Goal: Check status: Check status

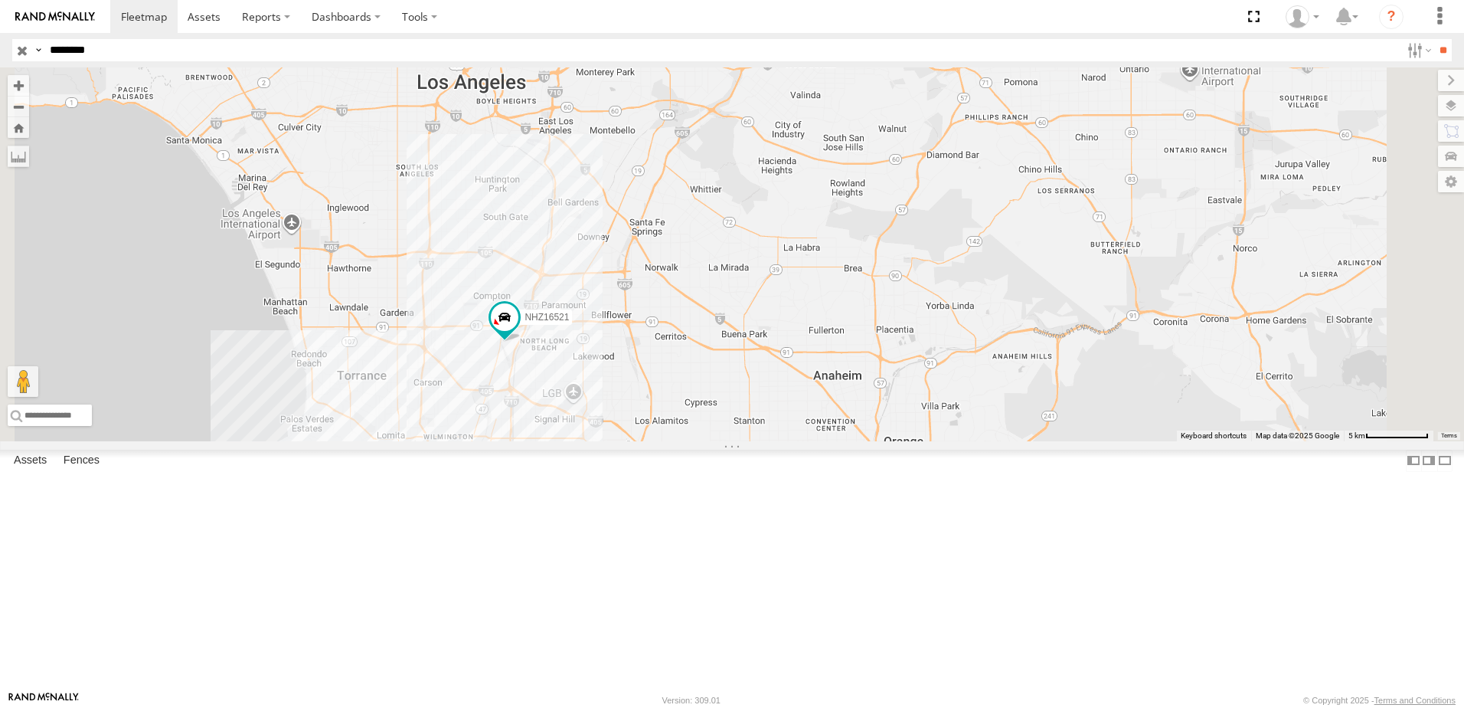
type input "********"
click at [1434, 39] on input "**" at bounding box center [1443, 50] width 18 height 22
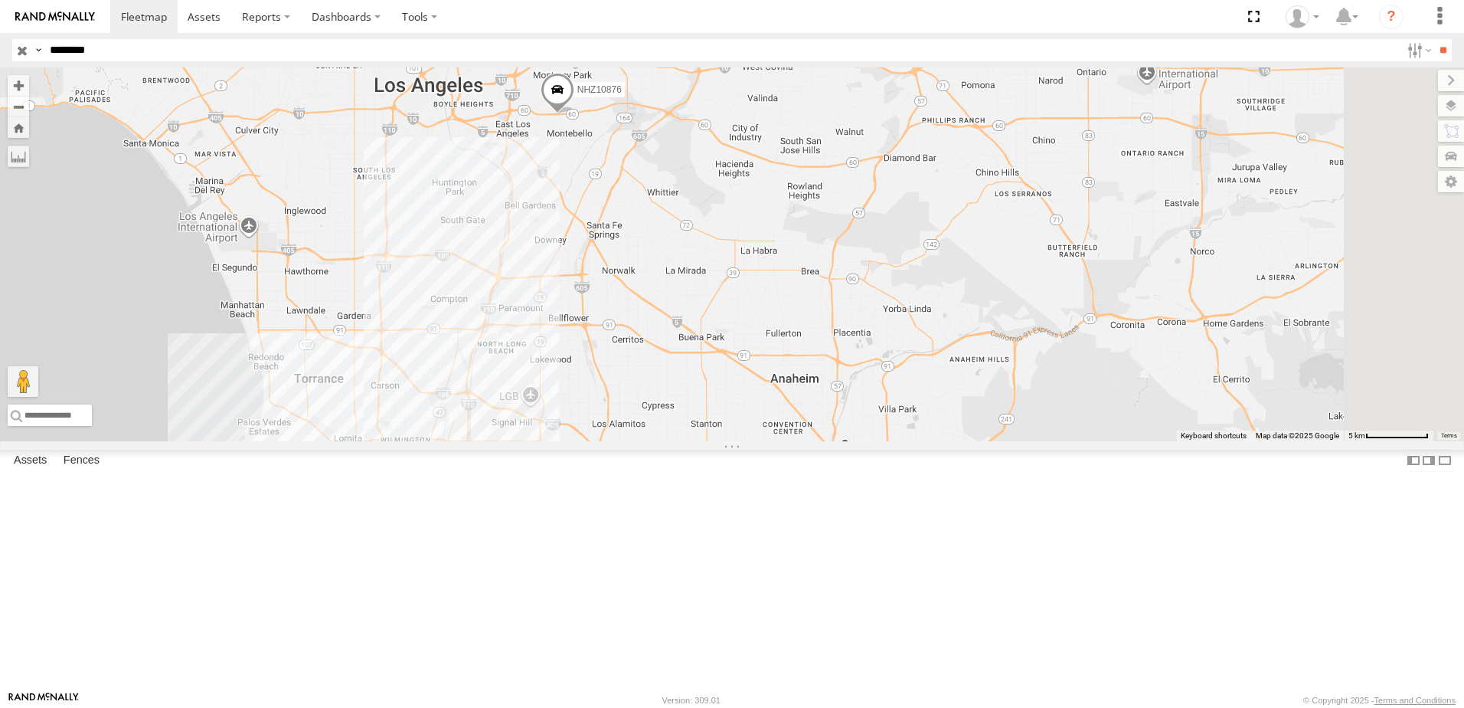
drag, startPoint x: 713, startPoint y: 302, endPoint x: 587, endPoint y: 302, distance: 125.6
click at [587, 302] on div "NHZ10876" at bounding box center [732, 254] width 1464 height 374
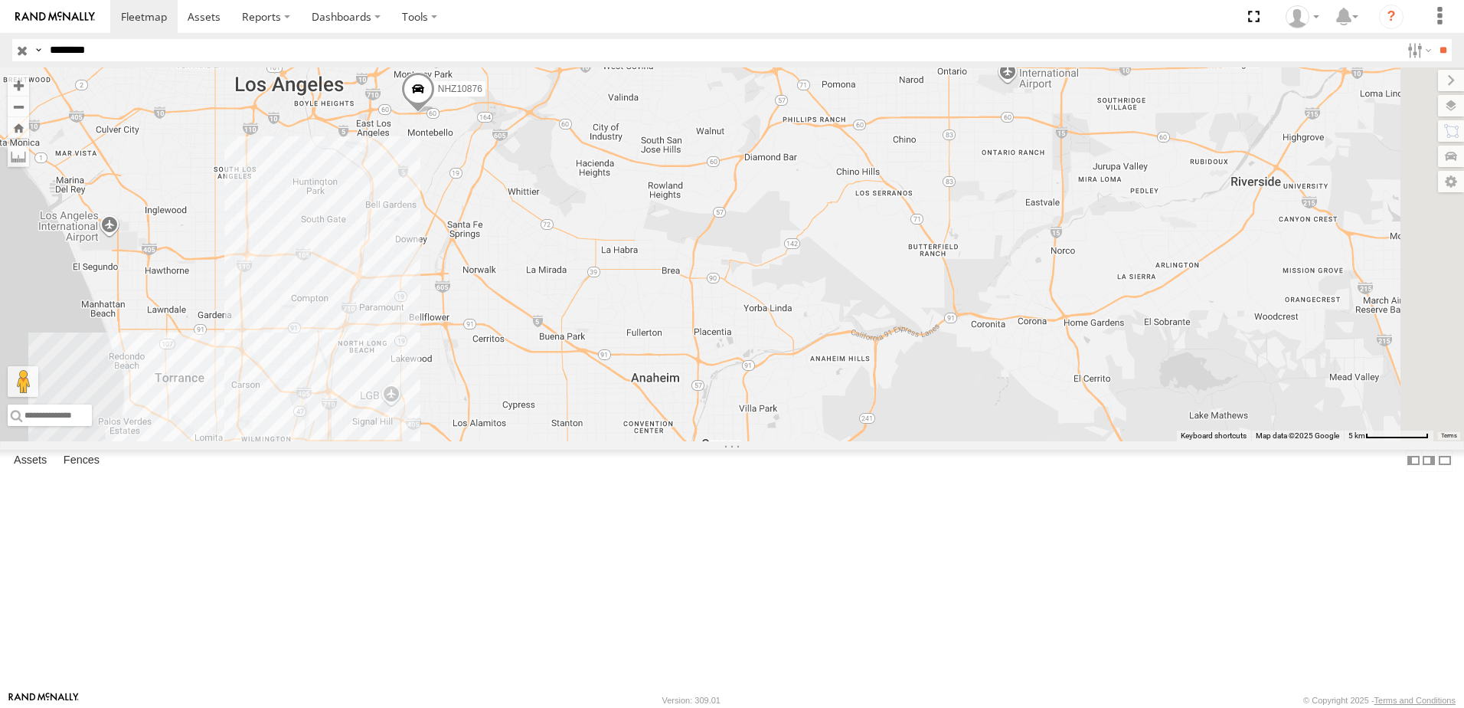
drag, startPoint x: 679, startPoint y: 306, endPoint x: 620, endPoint y: 310, distance: 59.9
click at [620, 310] on div "NHZ10876" at bounding box center [732, 254] width 1464 height 374
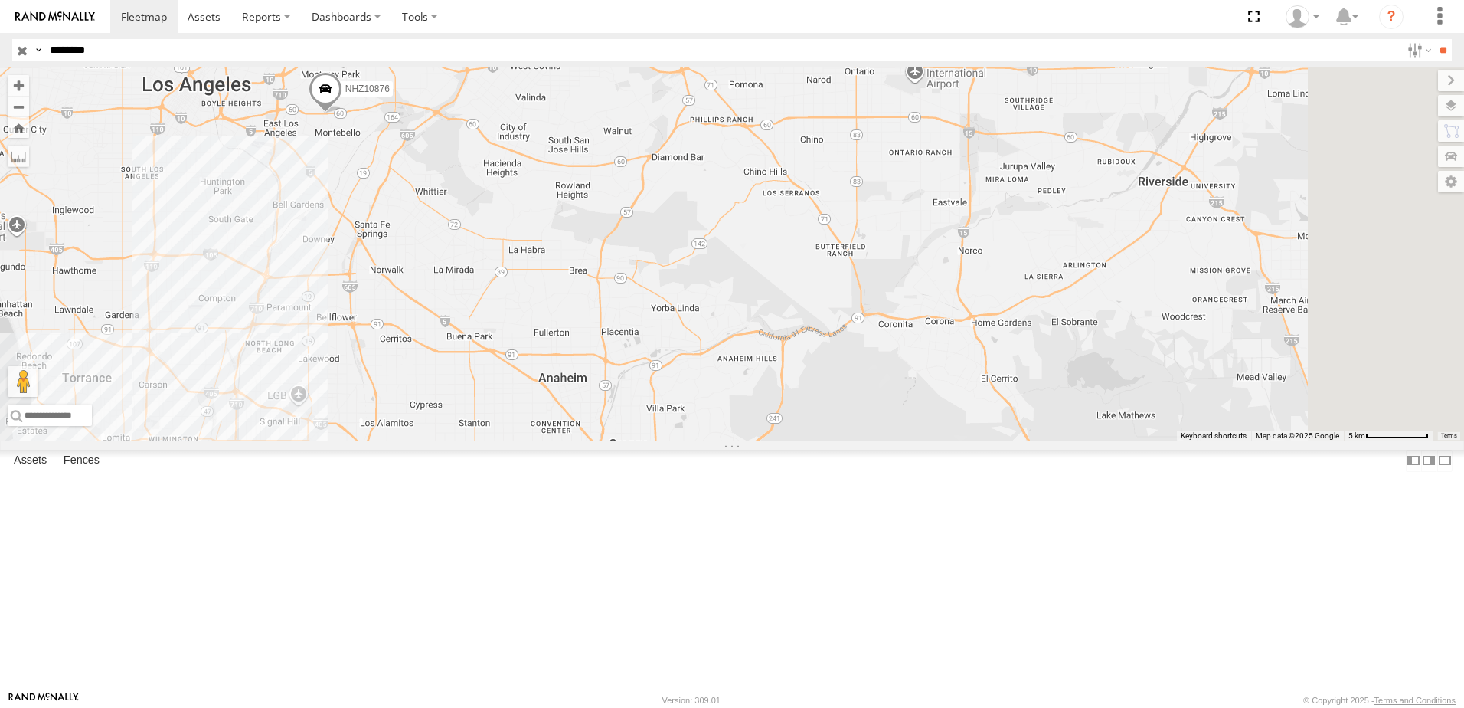
drag, startPoint x: 737, startPoint y: 320, endPoint x: 642, endPoint y: 320, distance: 95.7
click at [642, 320] on div "NHZ10876" at bounding box center [732, 254] width 1464 height 374
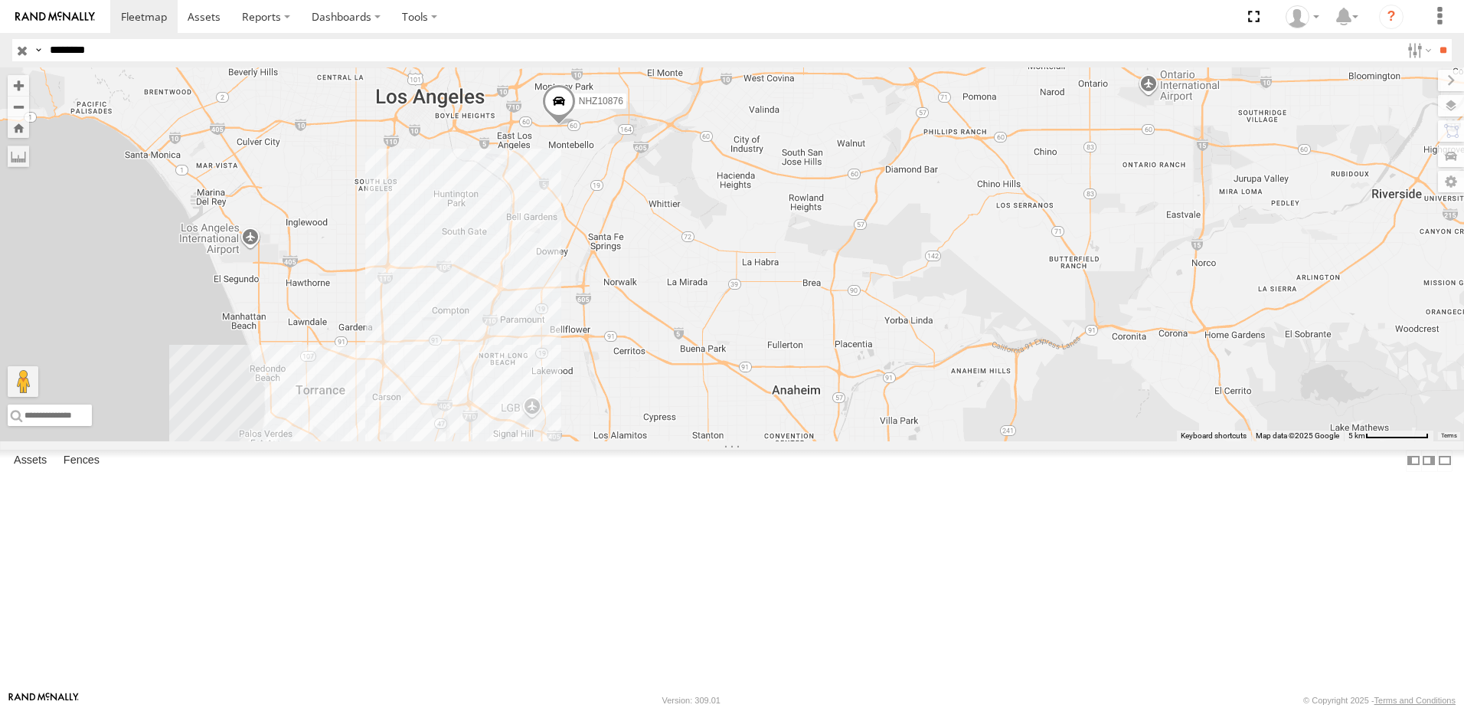
drag, startPoint x: 629, startPoint y: 319, endPoint x: 866, endPoint y: 332, distance: 237.0
click at [866, 332] on div "NHZ10876" at bounding box center [732, 254] width 1464 height 374
click at [1449, 101] on label at bounding box center [1436, 105] width 56 height 21
click at [0, 0] on label at bounding box center [0, 0] width 0 height 0
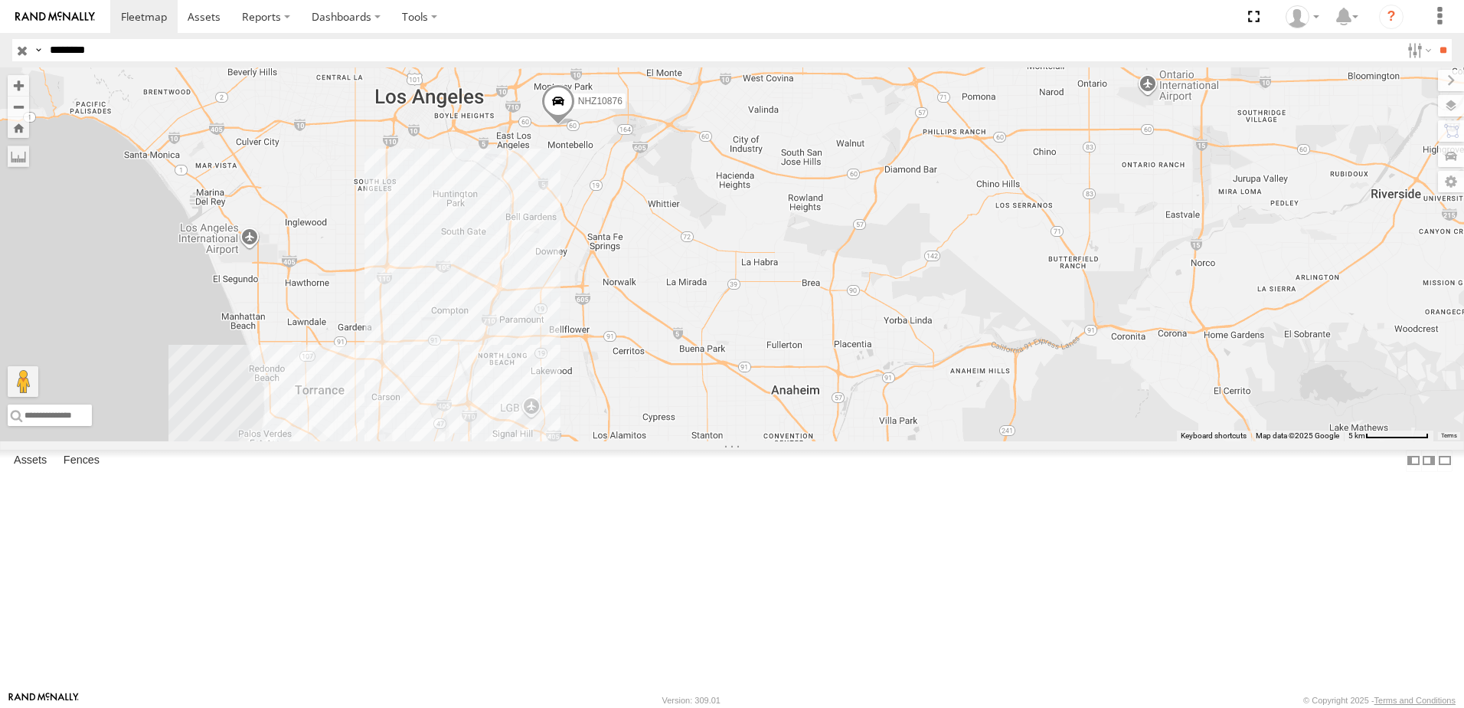
click at [0, 0] on span "Traffic" at bounding box center [0, 0] width 0 height 0
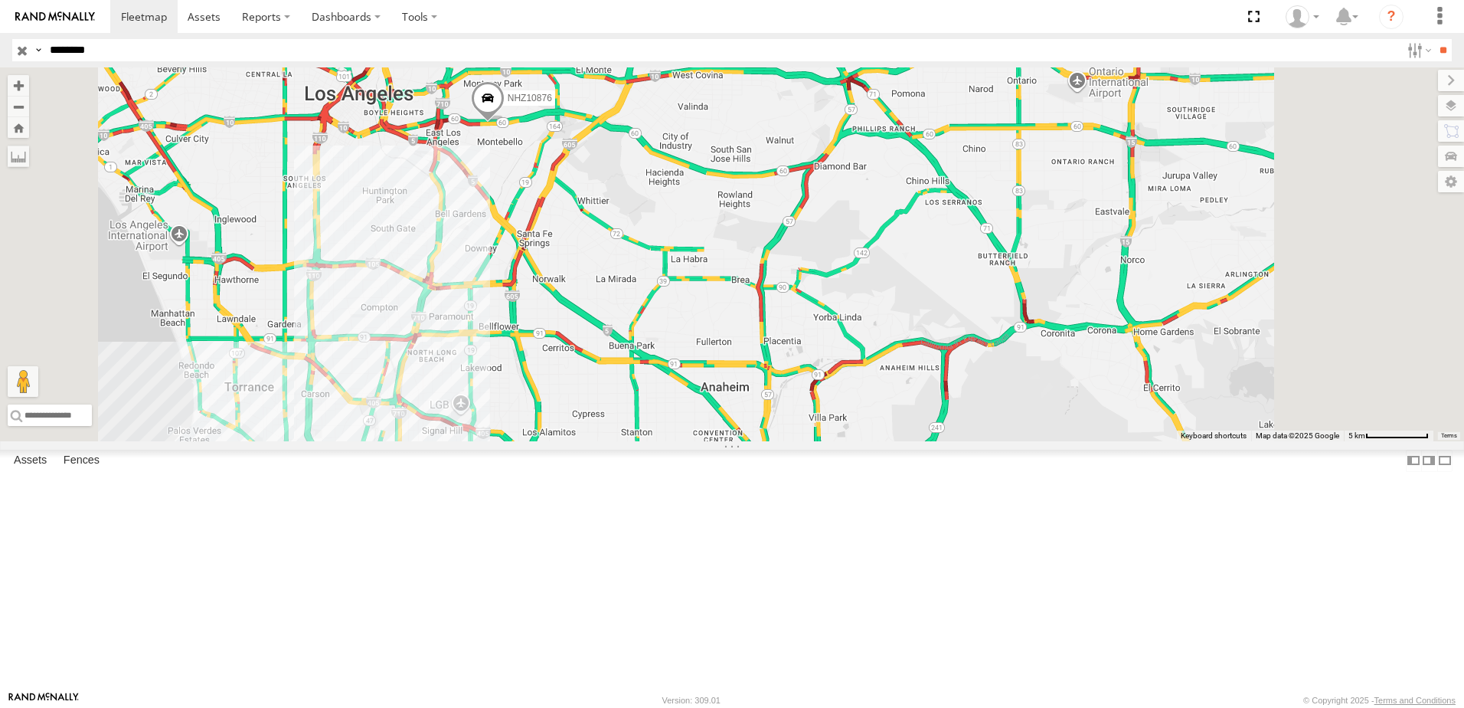
drag, startPoint x: 962, startPoint y: 306, endPoint x: 890, endPoint y: 303, distance: 72.0
click at [890, 303] on div "NHZ10876" at bounding box center [732, 254] width 1464 height 374
click at [1413, 76] on label at bounding box center [1438, 80] width 51 height 21
